Goal: Find contact information: Find contact information

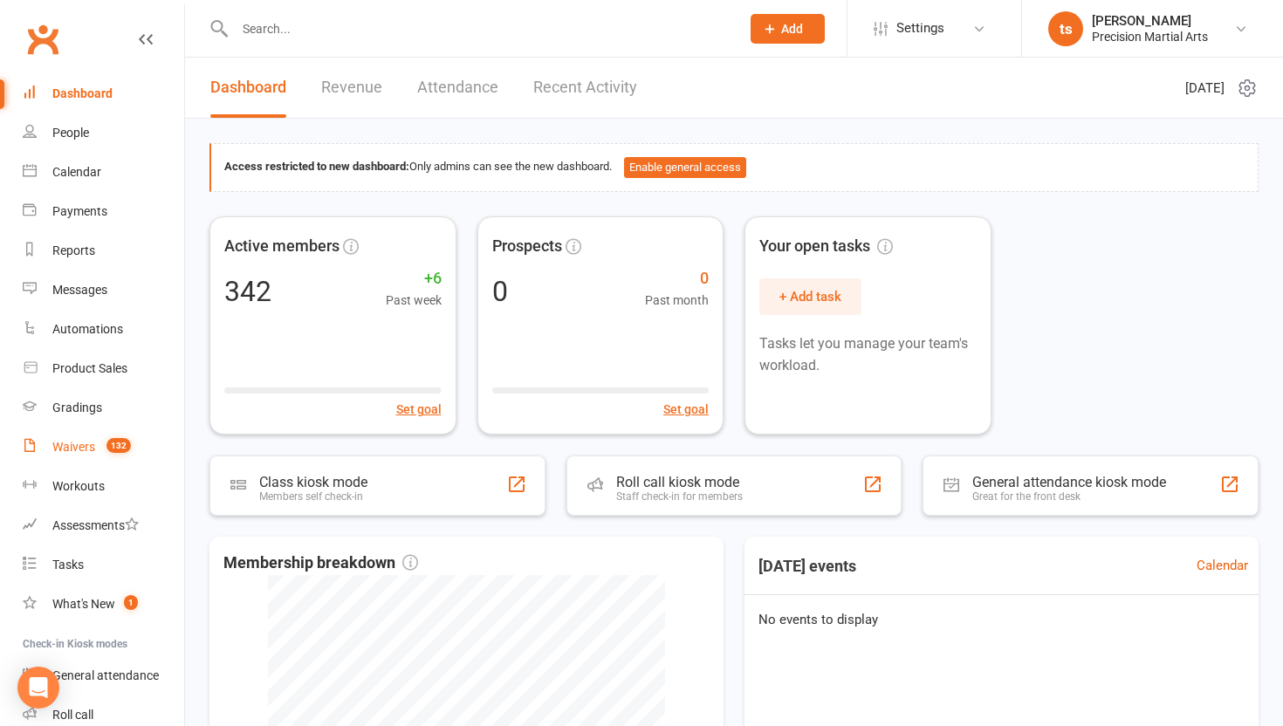
click at [82, 438] on link "Waivers 132" at bounding box center [103, 447] width 161 height 39
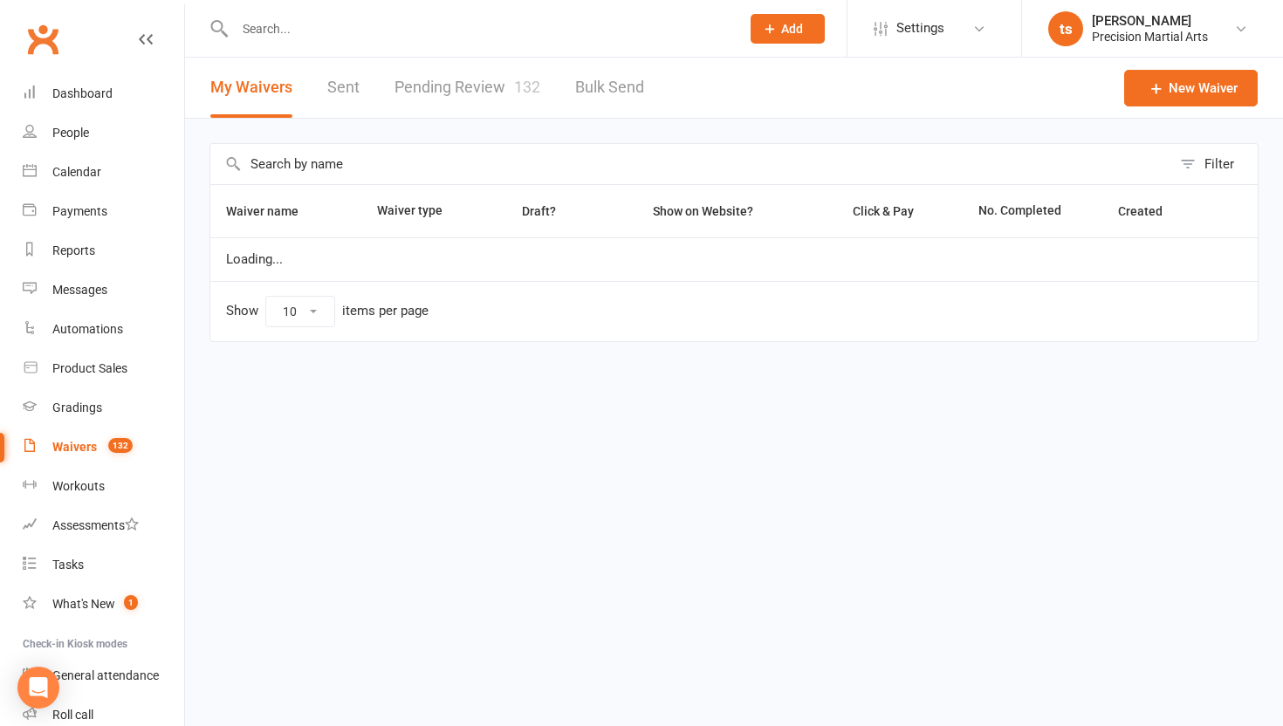
select select "50"
click at [428, 98] on link "Pending Review 132" at bounding box center [467, 88] width 146 height 60
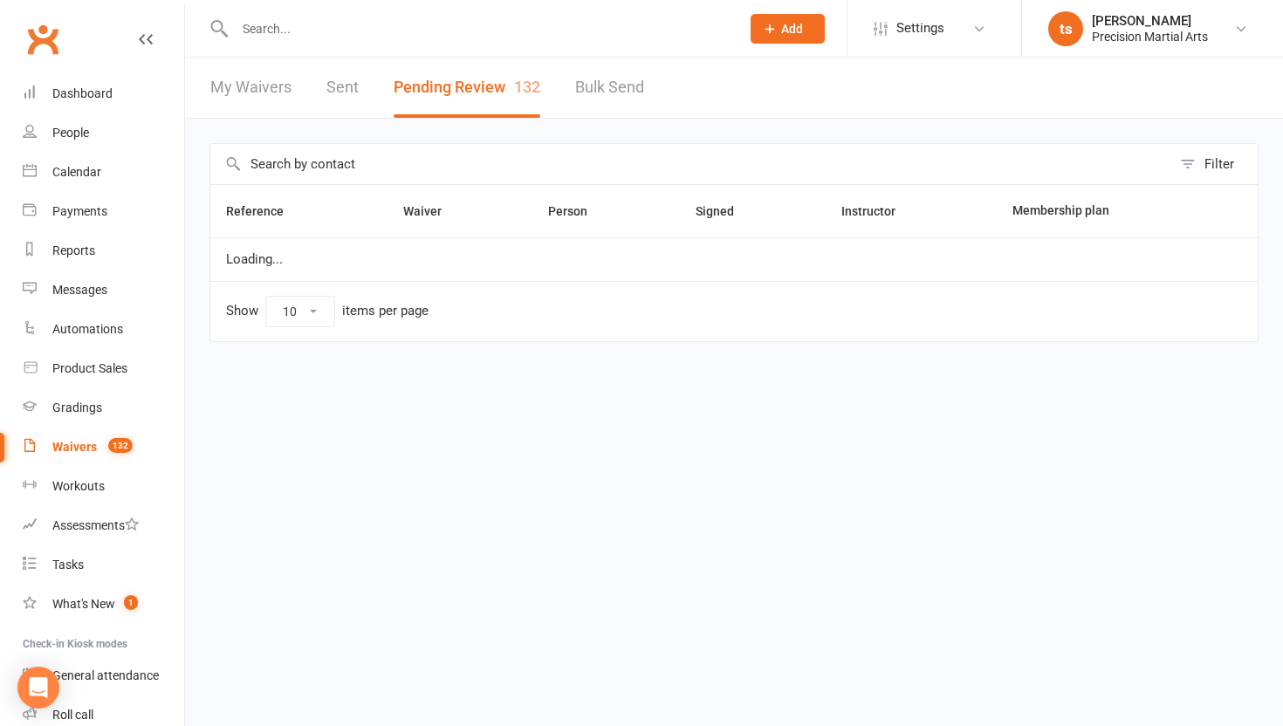
select select "25"
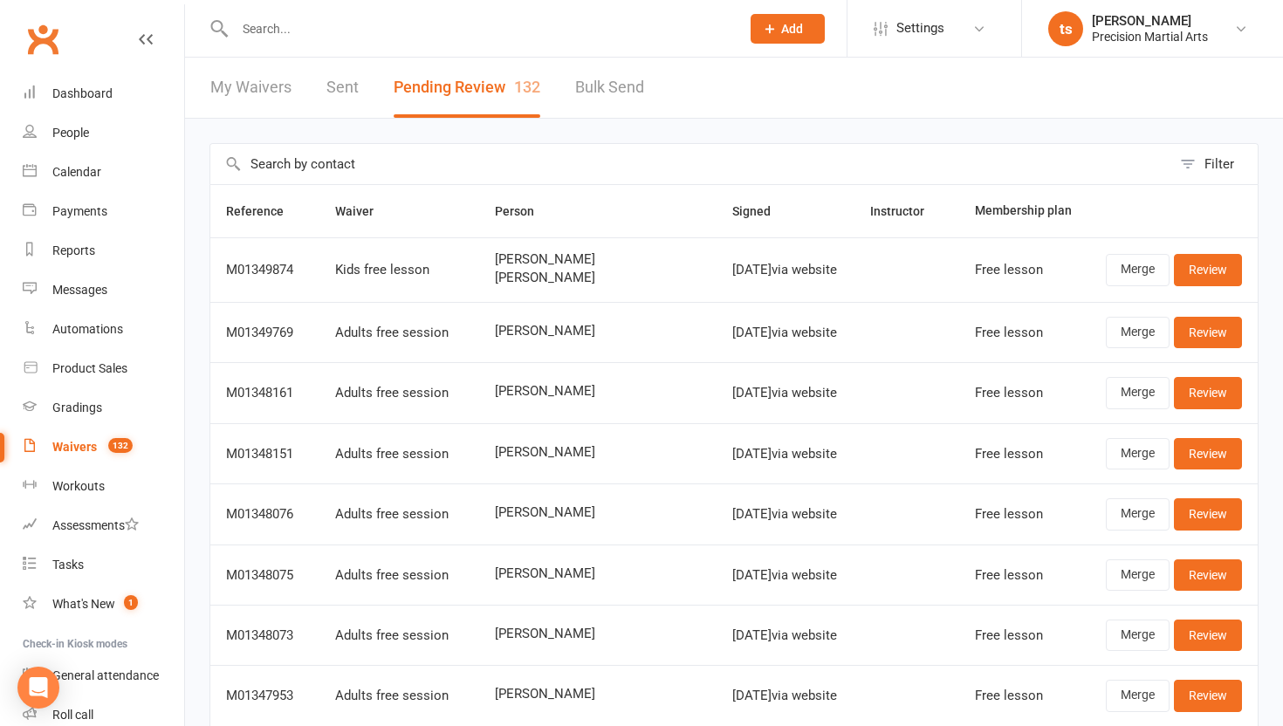
click at [259, 38] on input "text" at bounding box center [479, 29] width 498 height 24
click at [115, 101] on link "Dashboard" at bounding box center [103, 93] width 161 height 39
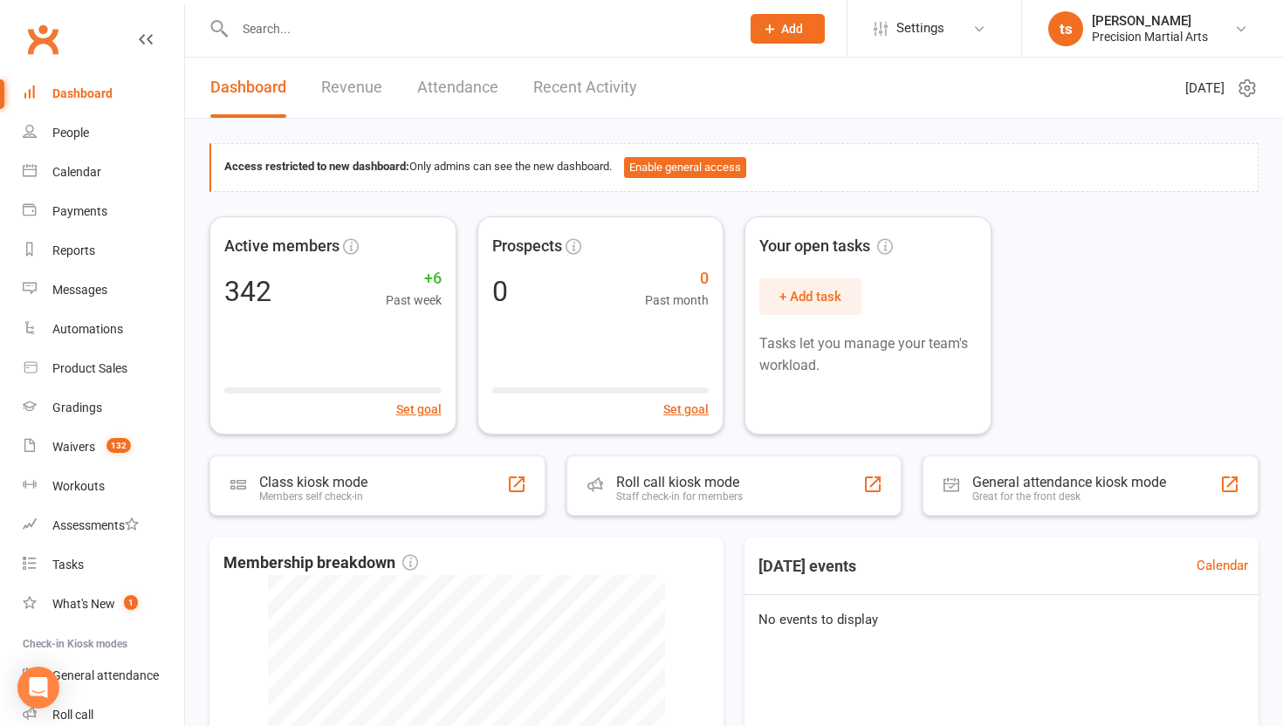
click at [381, 83] on div "Dashboard Revenue Attendance Recent Activity" at bounding box center [423, 88] width 477 height 60
click at [371, 91] on link "Revenue" at bounding box center [351, 88] width 61 height 60
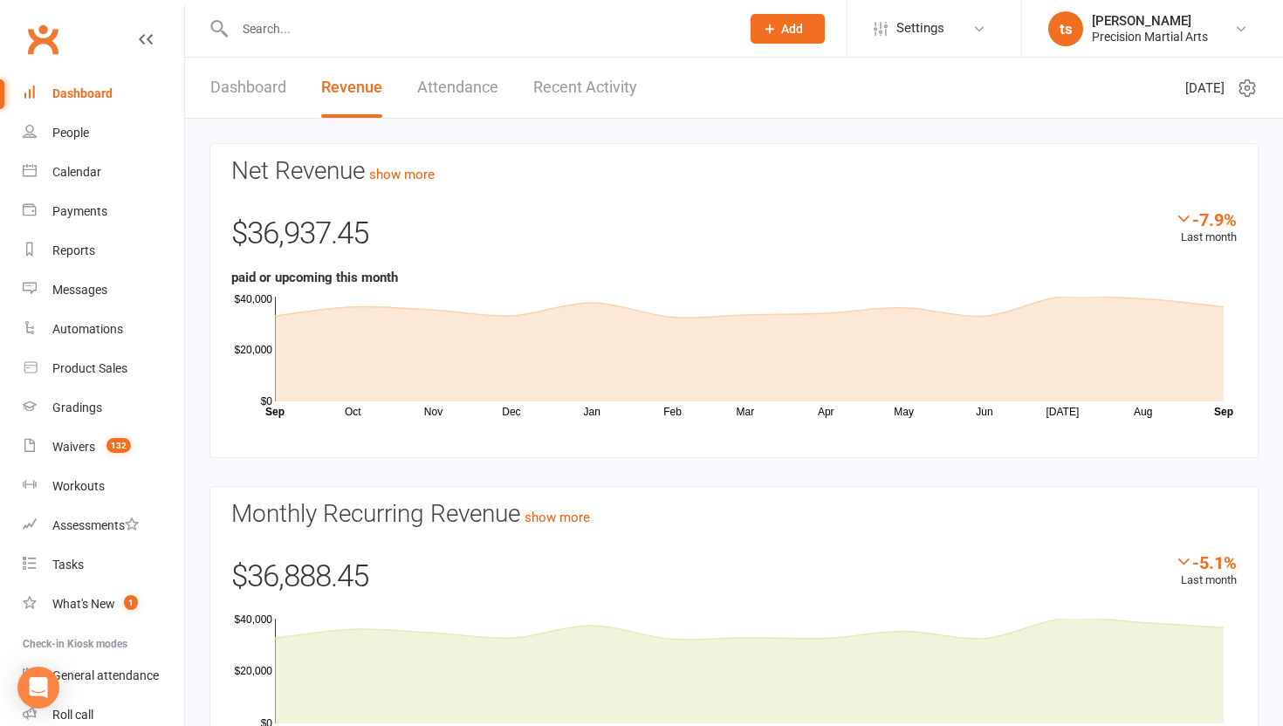
click at [396, 31] on input "text" at bounding box center [479, 29] width 498 height 24
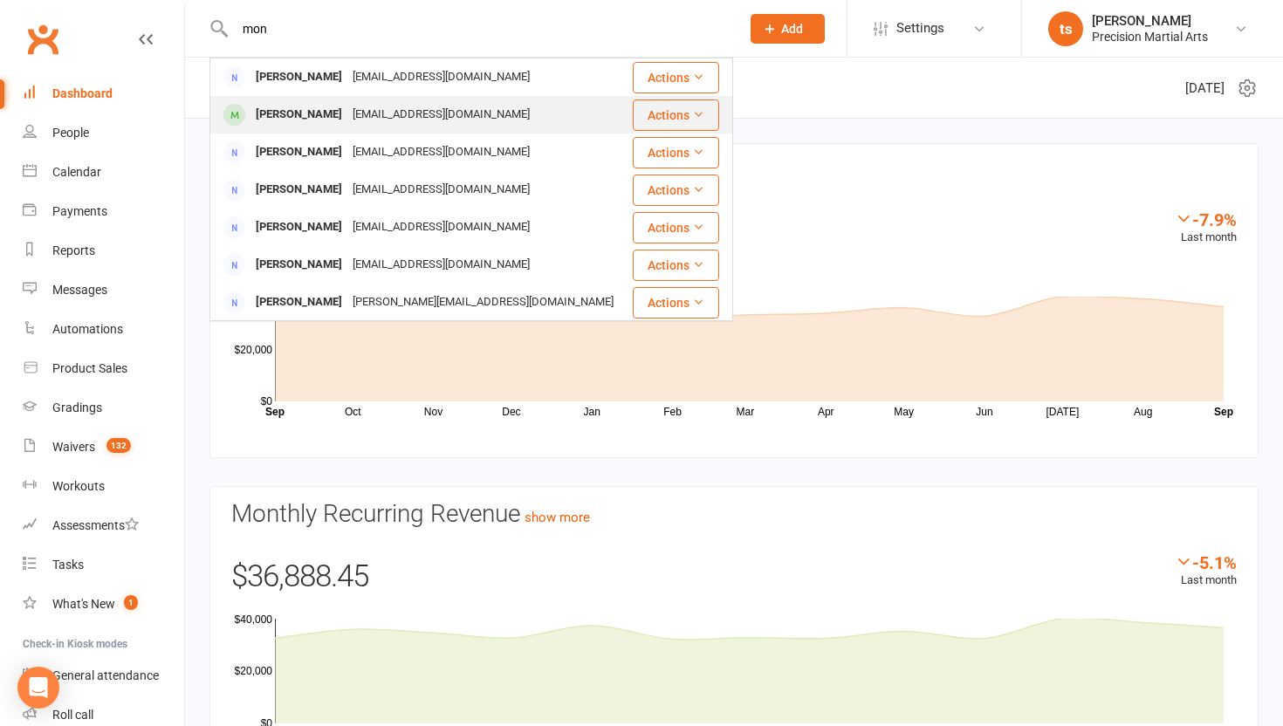
type input "mon"
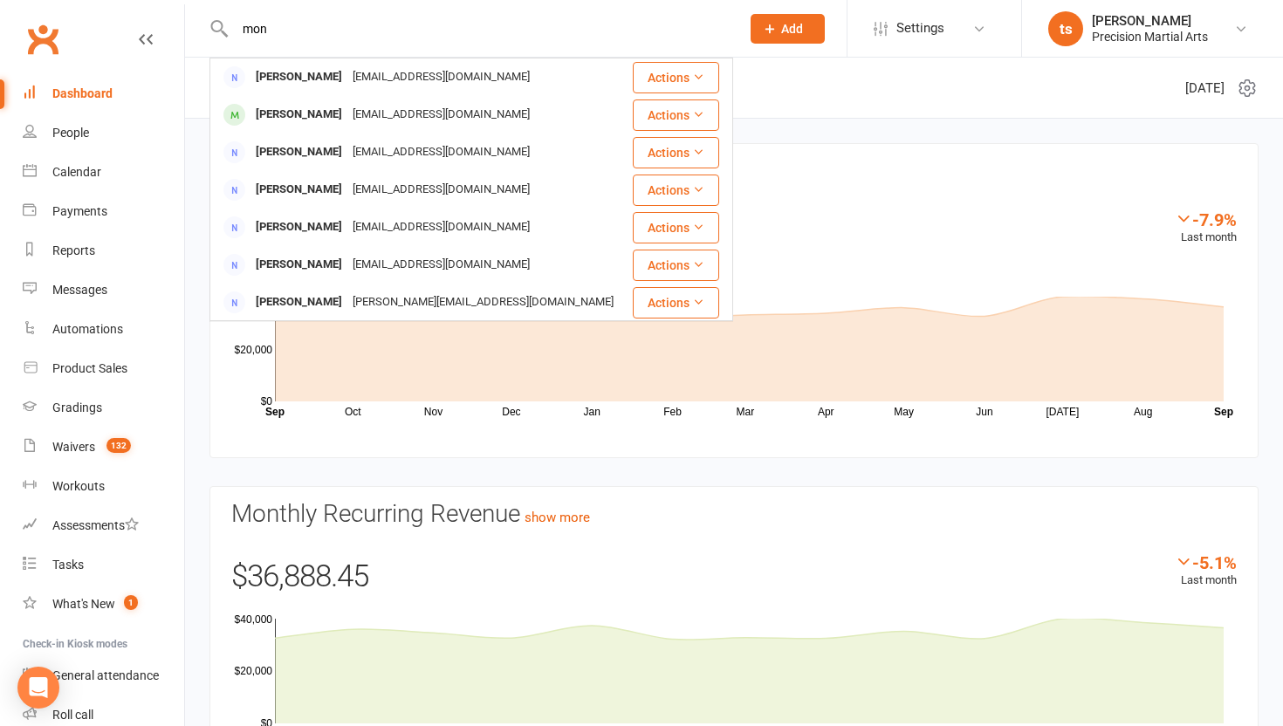
click at [392, 109] on div "[EMAIL_ADDRESS][DOMAIN_NAME]" at bounding box center [441, 114] width 188 height 25
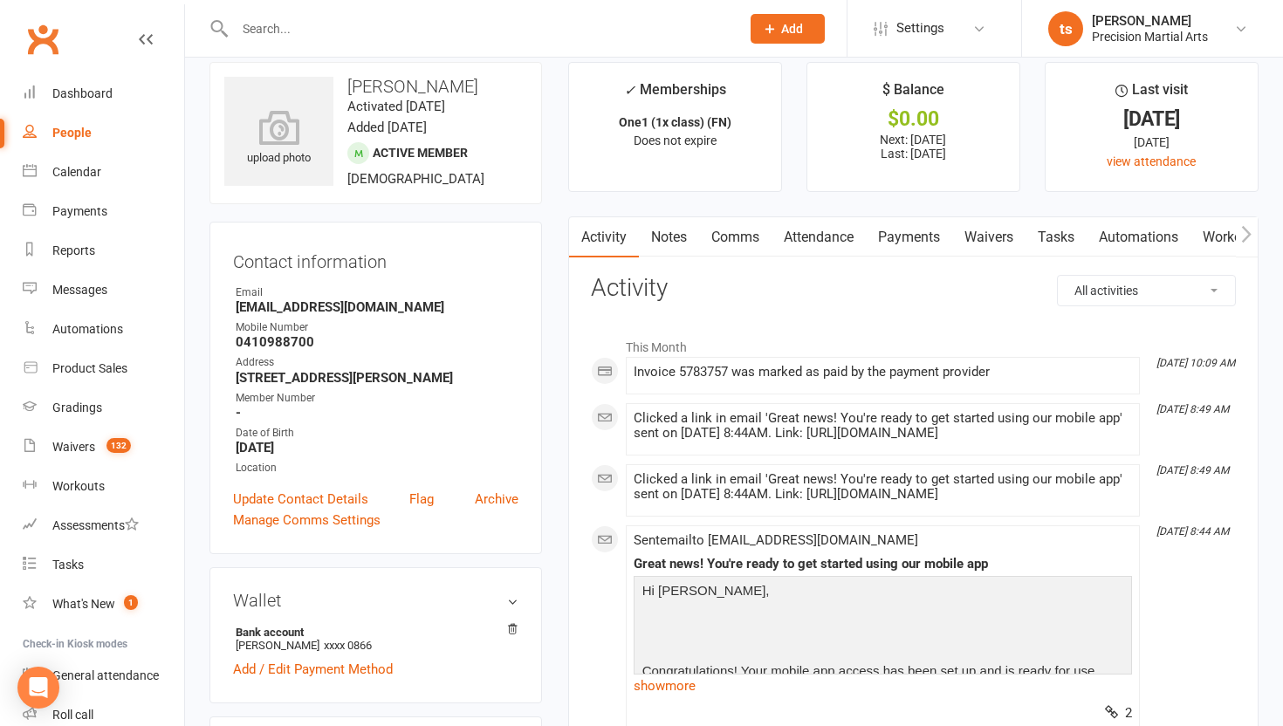
scroll to position [17, 0]
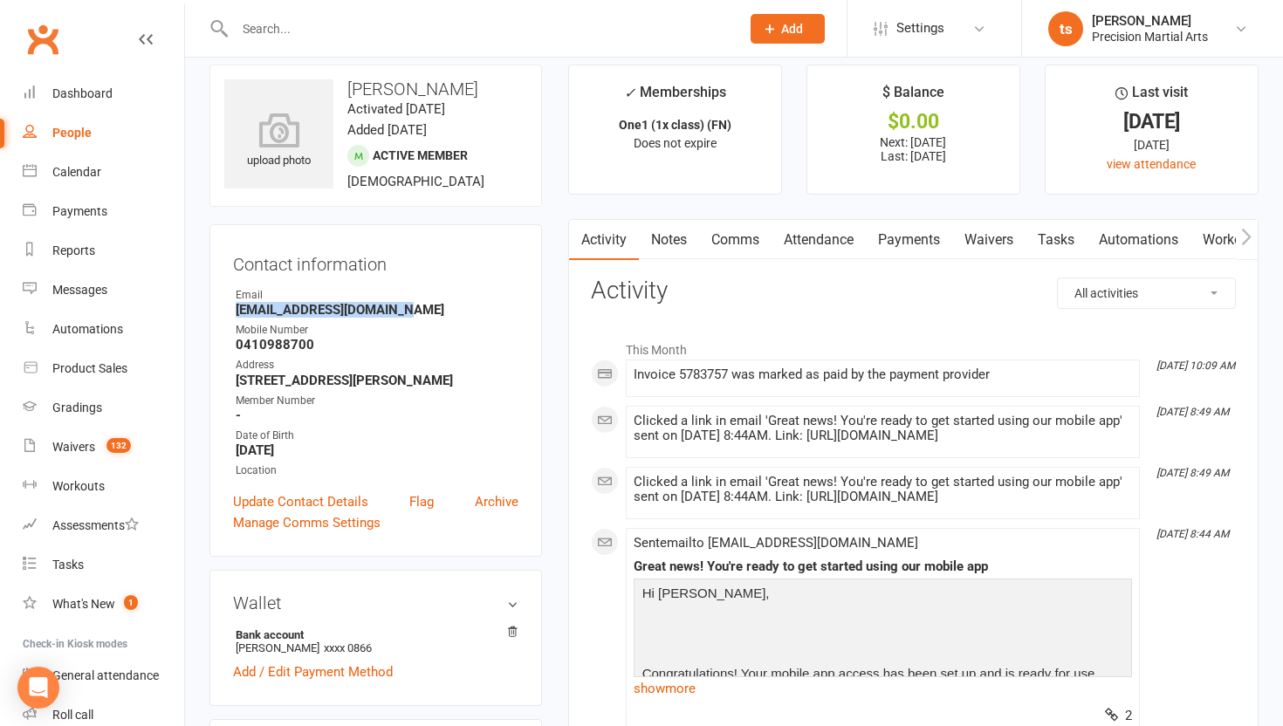
drag, startPoint x: 415, startPoint y: 311, endPoint x: 236, endPoint y: 312, distance: 178.9
click at [233, 314] on li "Email [EMAIL_ADDRESS][DOMAIN_NAME]" at bounding box center [375, 302] width 285 height 31
copy strong "[EMAIL_ADDRESS][DOMAIN_NAME]"
click at [79, 99] on div "Dashboard" at bounding box center [82, 93] width 60 height 14
